Goal: Transaction & Acquisition: Purchase product/service

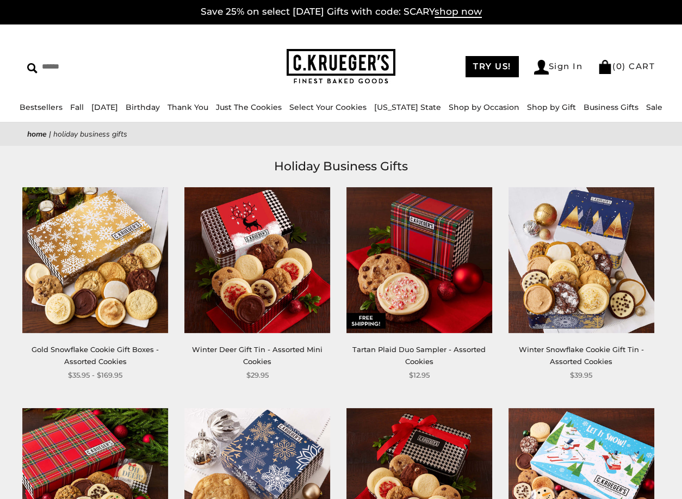
scroll to position [2, 0]
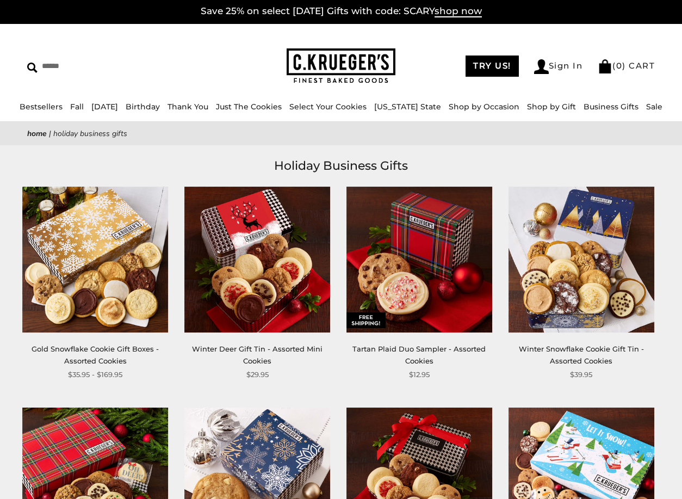
click at [78, 270] on img at bounding box center [95, 260] width 146 height 146
